Goal: Transaction & Acquisition: Purchase product/service

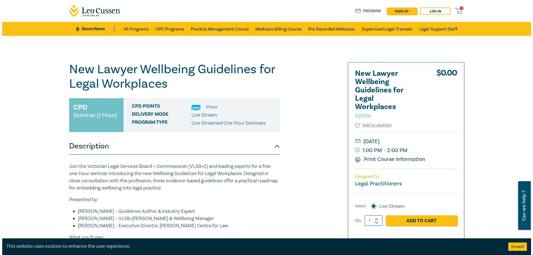
scroll to position [83, 0]
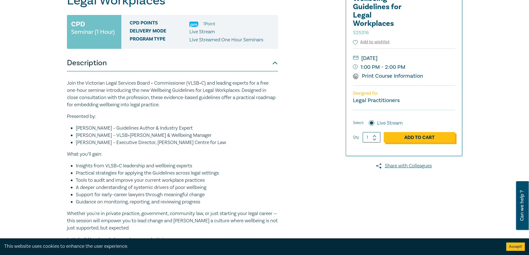
click at [416, 135] on link "Add to Cart" at bounding box center [419, 137] width 71 height 11
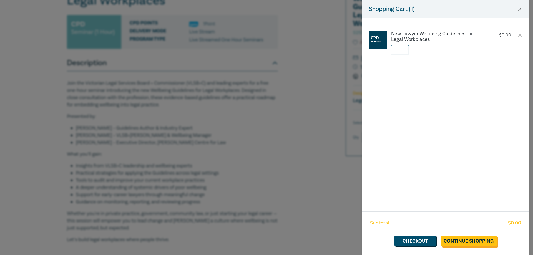
click at [457, 240] on link "Continue Shopping" at bounding box center [469, 241] width 56 height 11
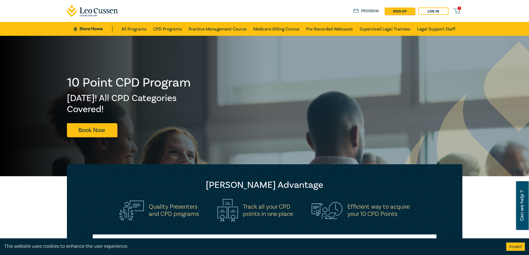
click at [458, 8] on span "1" at bounding box center [459, 8] width 4 height 4
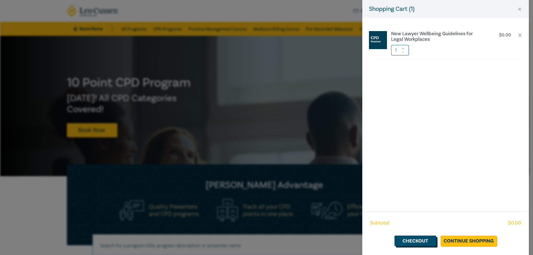
click at [422, 240] on link "Checkout" at bounding box center [415, 241] width 42 height 11
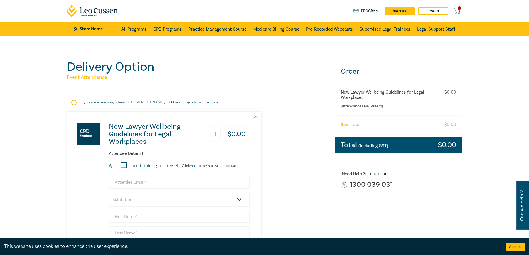
click at [126, 166] on input "I am booking for myself." at bounding box center [124, 165] width 6 height 6
checkbox input "true"
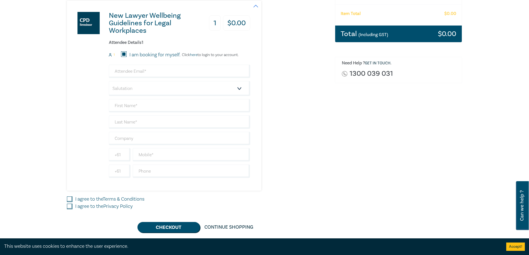
scroll to position [194, 0]
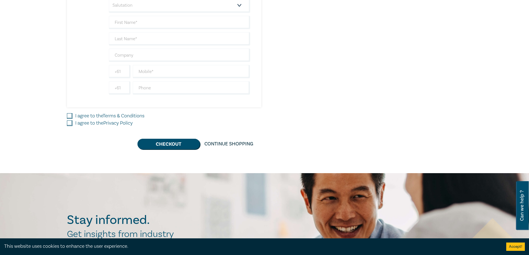
click at [71, 117] on input "I agree to the Terms & Conditions" at bounding box center [70, 116] width 6 height 6
checkbox input "true"
click at [69, 127] on div "I agree to the Privacy Policy" at bounding box center [197, 123] width 261 height 7
click at [70, 123] on input "I agree to the Privacy Policy" at bounding box center [70, 123] width 6 height 6
checkbox input "true"
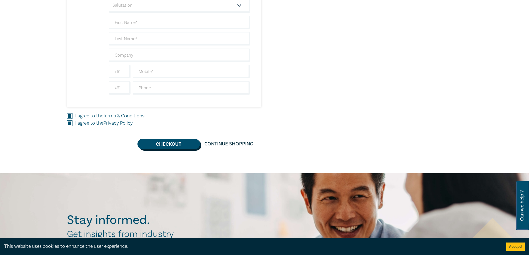
click at [157, 143] on button "Checkout" at bounding box center [168, 144] width 62 height 11
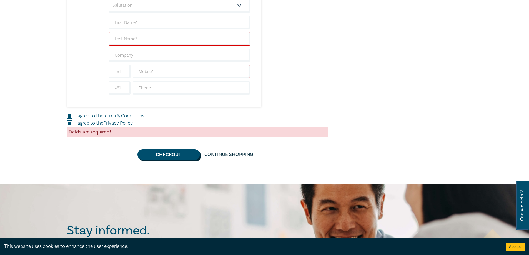
scroll to position [139, 0]
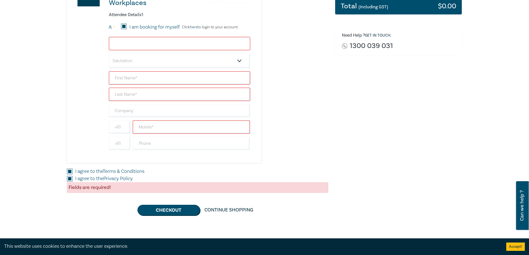
click at [119, 40] on input "email" at bounding box center [179, 43] width 141 height 13
type input "monica.shamon@shamonlawyers.com.au"
click at [129, 79] on input "text" at bounding box center [179, 77] width 141 height 13
type input "[PERSON_NAME]"
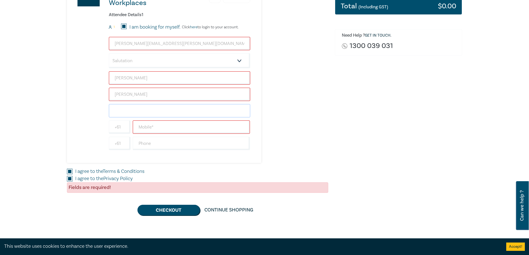
click at [130, 115] on input "text" at bounding box center [179, 110] width 141 height 13
type input "[PERSON_NAME] Lawyers"
click at [147, 126] on input "text" at bounding box center [191, 126] width 117 height 13
type input "411490055"
click at [151, 141] on input "text" at bounding box center [191, 143] width 117 height 13
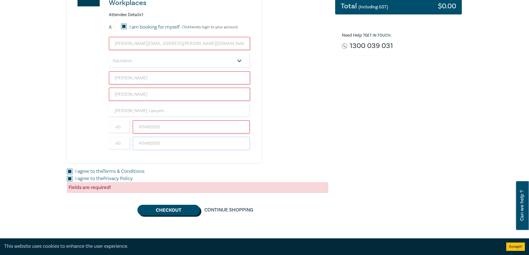
type input "411490055"
click at [147, 207] on button "Checkout" at bounding box center [168, 210] width 62 height 11
